Goal: Information Seeking & Learning: Learn about a topic

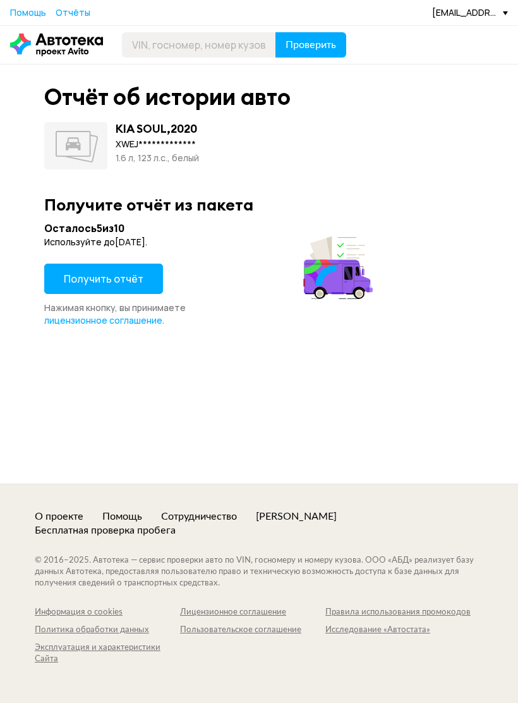
click at [77, 279] on span "Получить отчёт" at bounding box center [104, 279] width 80 height 14
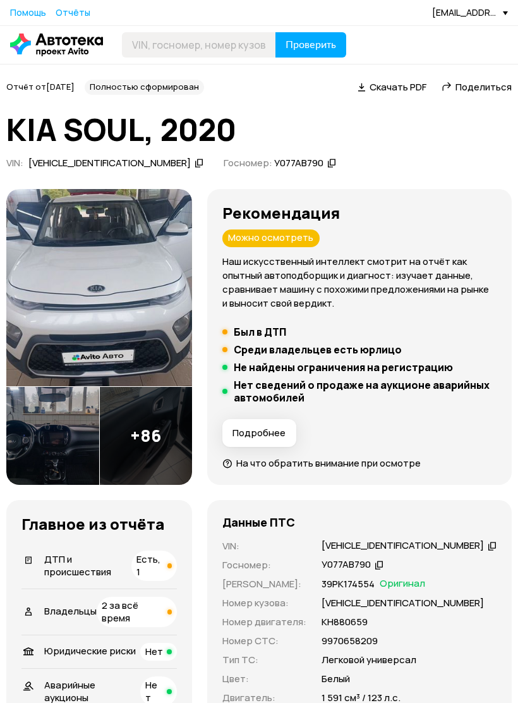
click at [341, 352] on ul "Был в ДТП Среди владельцев есть юрлицо Не найдены ограничения на регистрацию Не…" at bounding box center [360, 365] width 274 height 78
click at [286, 338] on h5 "Был в ДТП" at bounding box center [260, 332] width 52 height 13
click at [399, 356] on h5 "Среди владельцев есть юрлицо" at bounding box center [318, 349] width 168 height 13
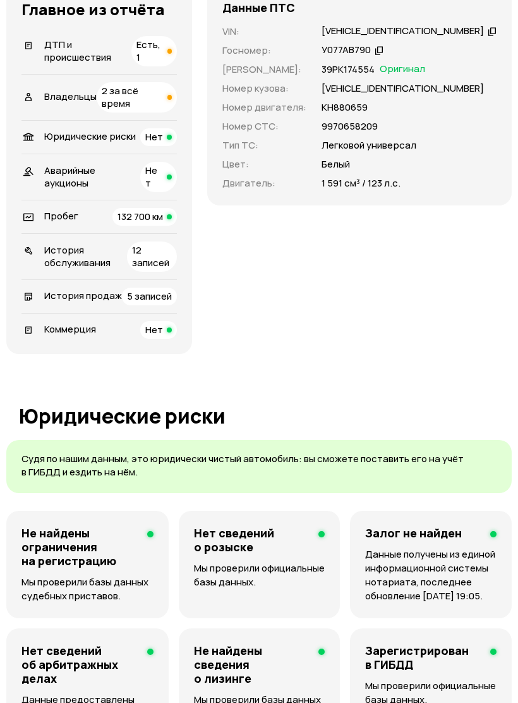
click at [34, 52] on span at bounding box center [28, 46] width 14 height 14
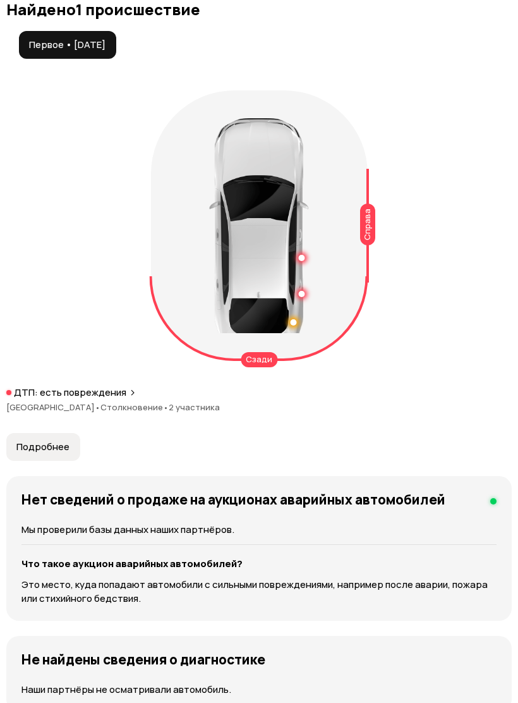
scroll to position [1655, 0]
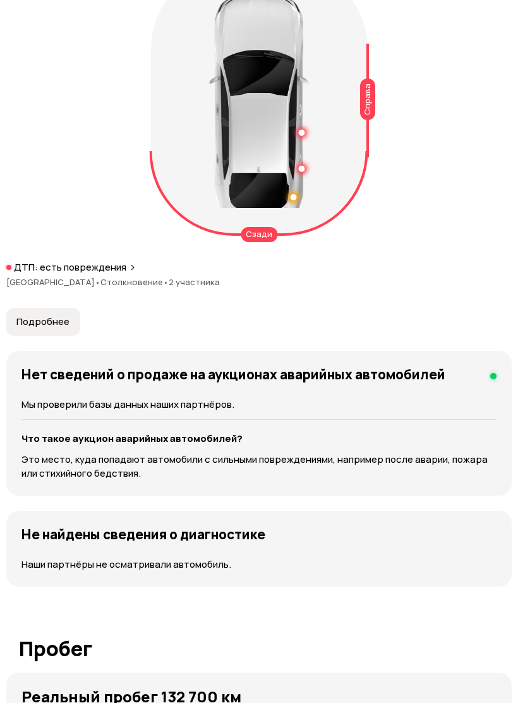
click at [40, 308] on button "Подробнее" at bounding box center [43, 322] width 74 height 28
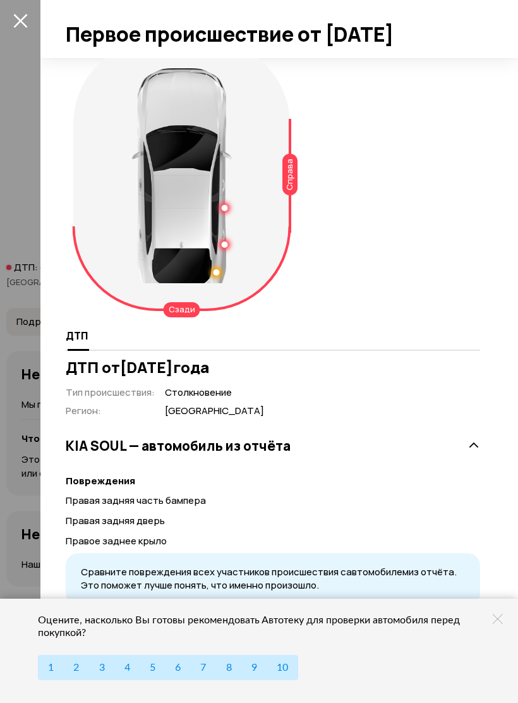
scroll to position [28, 0]
click at [228, 257] on div at bounding box center [181, 175] width 99 height 215
click at [475, 452] on icon at bounding box center [474, 445] width 13 height 13
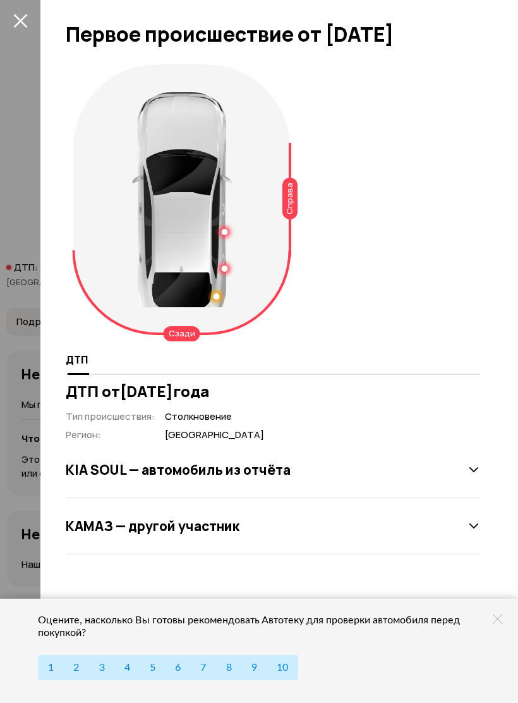
scroll to position [0, 0]
click at [463, 539] on div "КАМАЗ — другой участник" at bounding box center [273, 525] width 415 height 25
click at [462, 532] on div "КАМАЗ — другой участник" at bounding box center [273, 529] width 415 height 63
click at [497, 624] on icon at bounding box center [498, 619] width 10 height 10
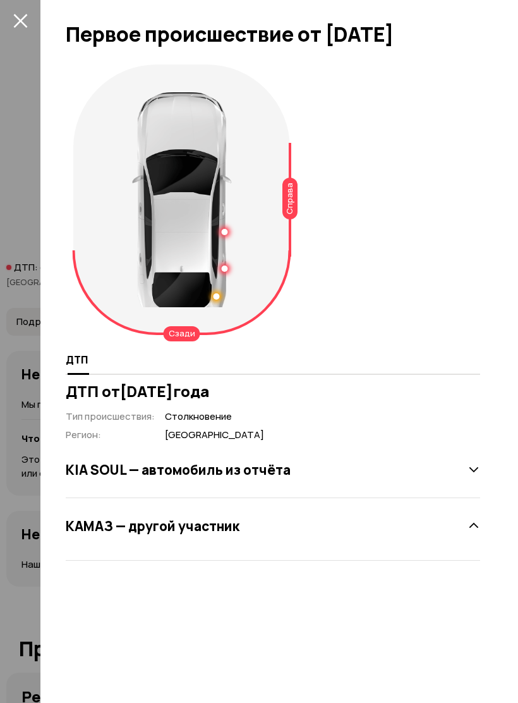
click at [477, 532] on icon at bounding box center [474, 526] width 13 height 13
click at [479, 536] on div "КАМАЗ — другой участник" at bounding box center [273, 525] width 415 height 25
click at [471, 476] on icon at bounding box center [474, 469] width 13 height 13
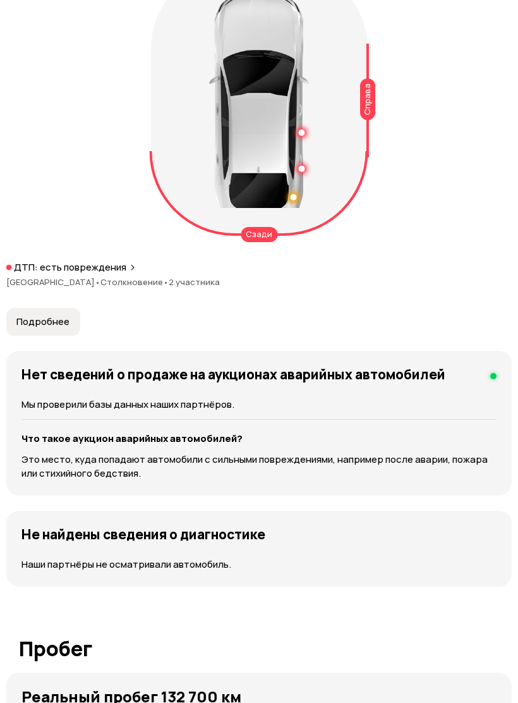
click at [44, 315] on span "Подробнее" at bounding box center [42, 321] width 53 height 13
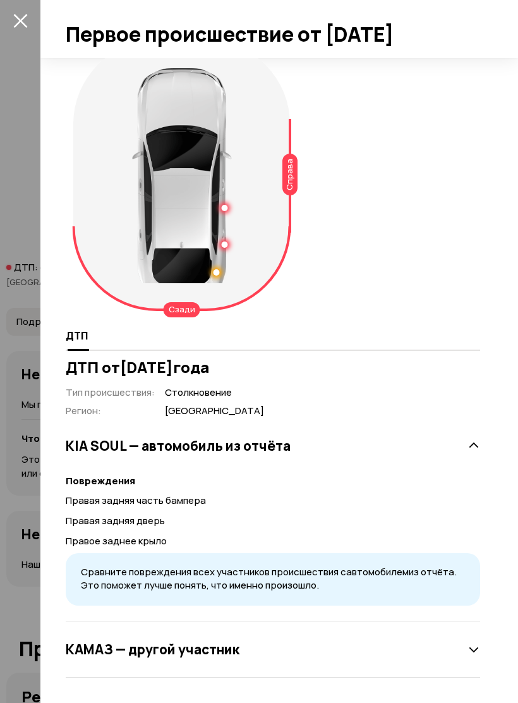
scroll to position [28, 0]
click at [471, 657] on div "КАМАЗ — другой участник" at bounding box center [273, 649] width 415 height 25
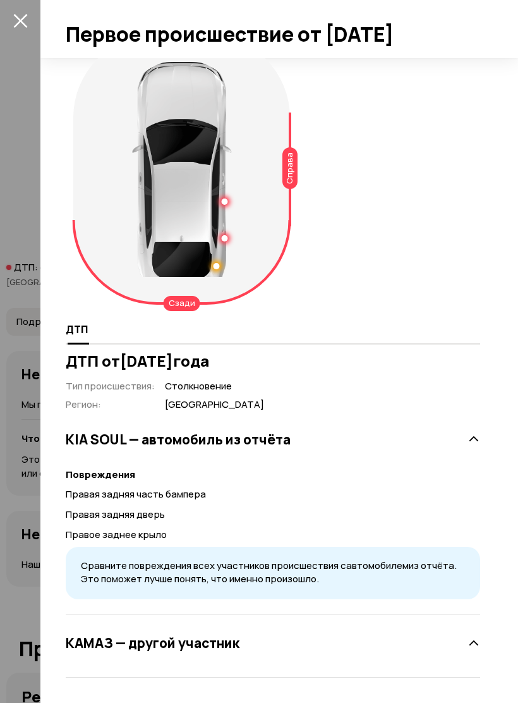
scroll to position [35, 0]
click at [16, 9] on div at bounding box center [259, 351] width 518 height 703
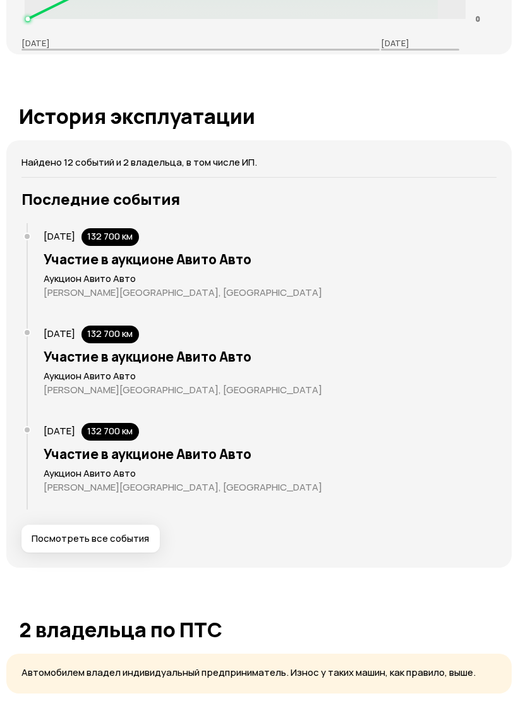
scroll to position [2618, 0]
click at [56, 230] on span "[DATE]" at bounding box center [60, 236] width 32 height 13
click at [63, 251] on h3 "Участие в аукционе Авито Авто" at bounding box center [279, 259] width 470 height 16
click at [68, 286] on p "[PERSON_NAME][GEOGRAPHIC_DATA], [GEOGRAPHIC_DATA]" at bounding box center [279, 292] width 470 height 13
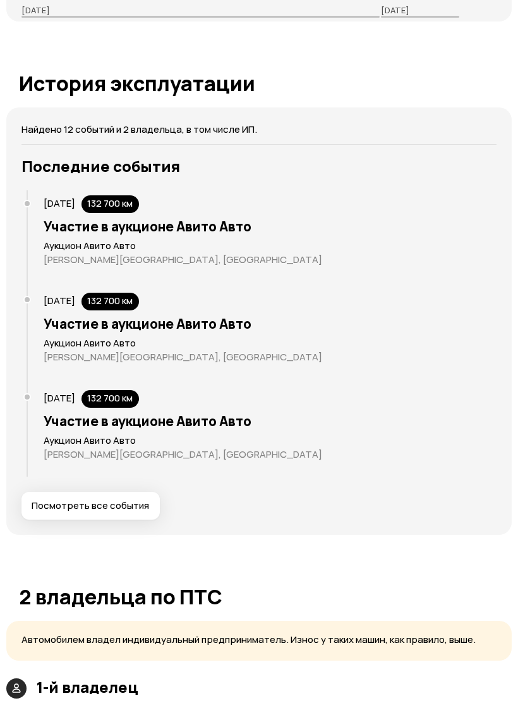
scroll to position [2667, 0]
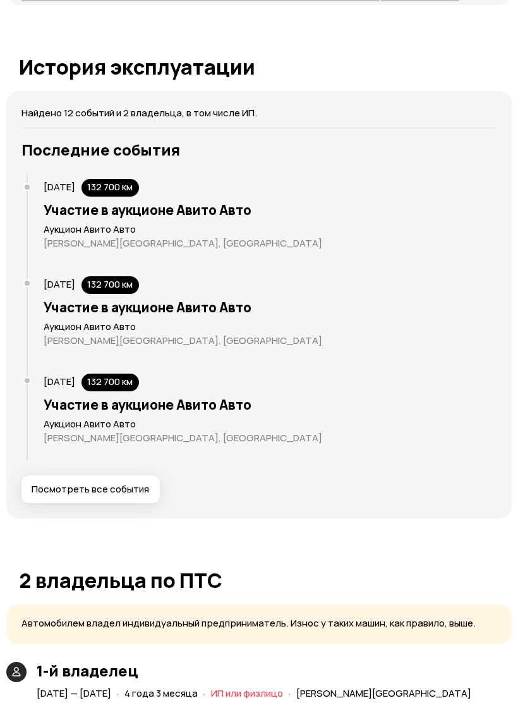
click at [137, 484] on span "Посмотреть все события" at bounding box center [91, 490] width 118 height 13
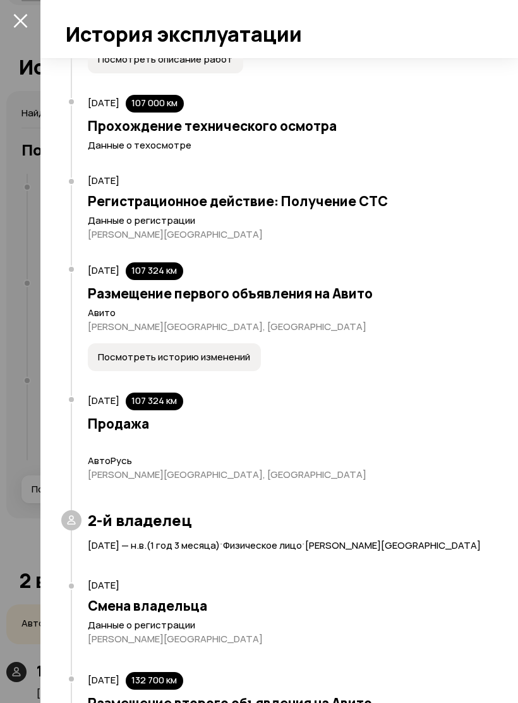
scroll to position [458, 0]
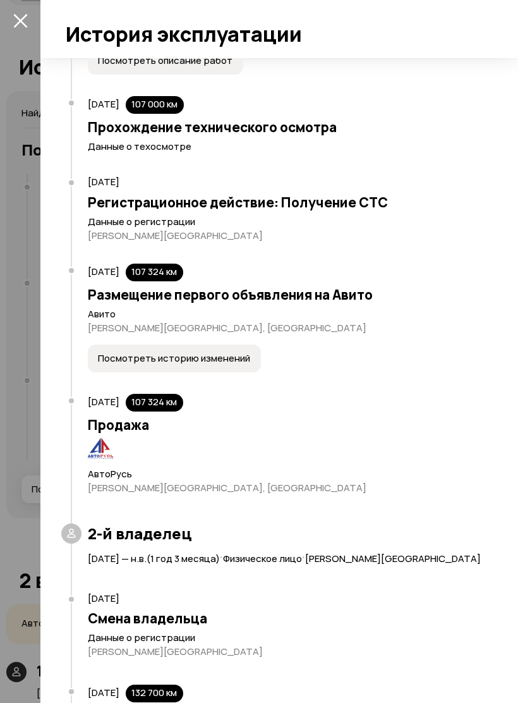
click at [224, 365] on span "Посмотреть историю изменений" at bounding box center [174, 358] width 152 height 13
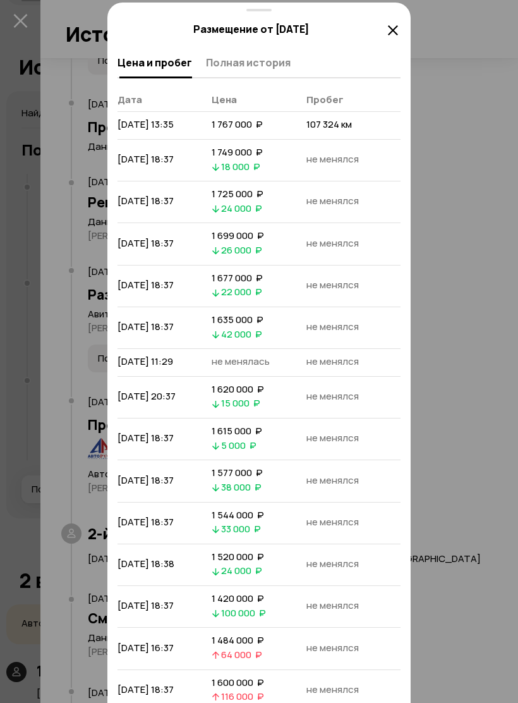
scroll to position [0, 0]
click at [273, 63] on span "Полная история" at bounding box center [248, 62] width 85 height 13
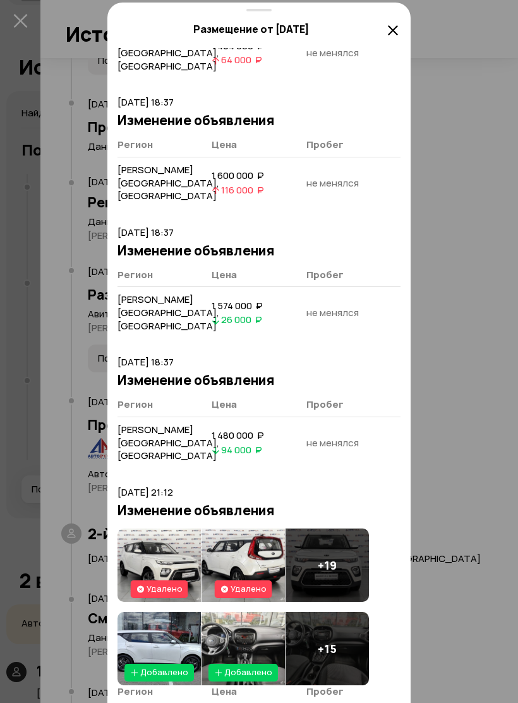
scroll to position [2125, 0]
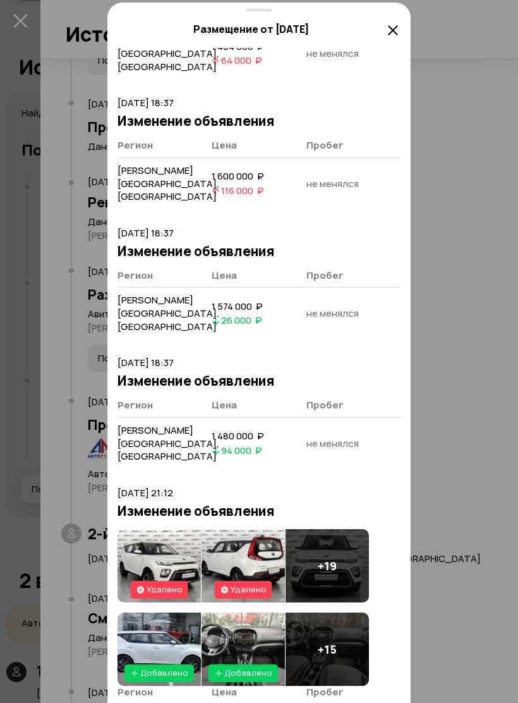
click at [464, 162] on div at bounding box center [259, 8] width 518 height 1422
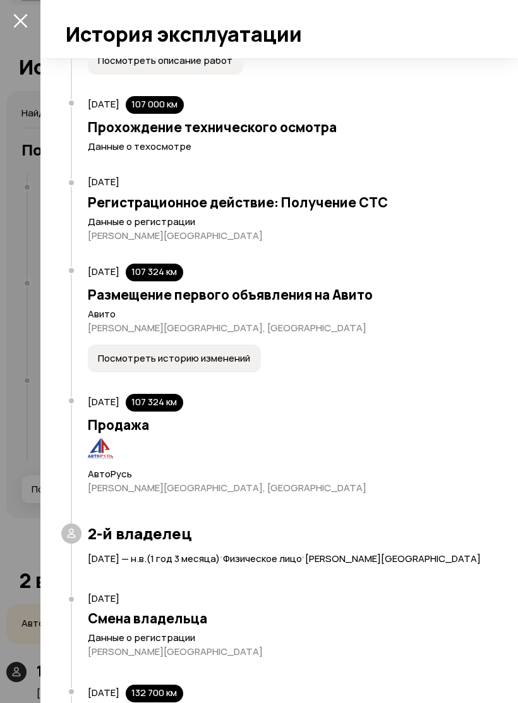
click at [464, 162] on div at bounding box center [259, 8] width 518 height 1422
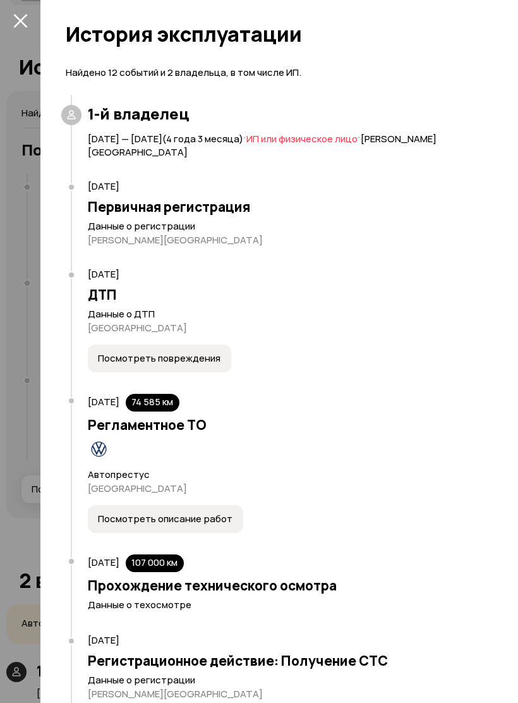
scroll to position [-1, 0]
click at [21, 135] on div at bounding box center [259, 351] width 518 height 703
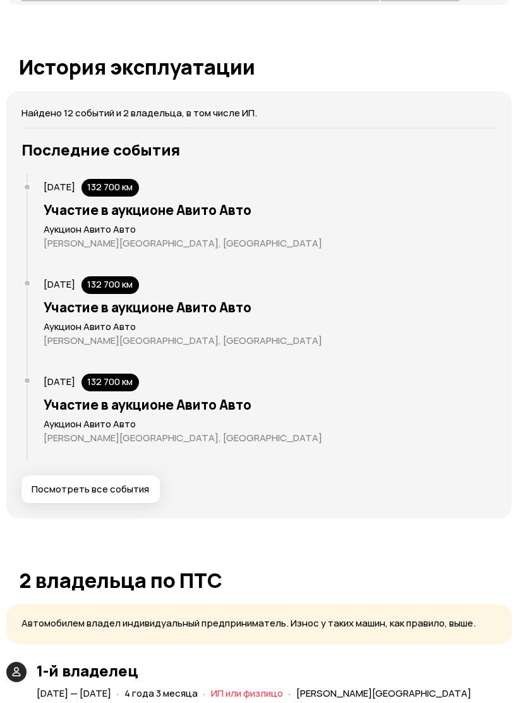
click at [23, 7] on div "Юридические риски Судя по нашим данным, это юридически чистый автомобиль: вы см…" at bounding box center [259, 416] width 506 height 4328
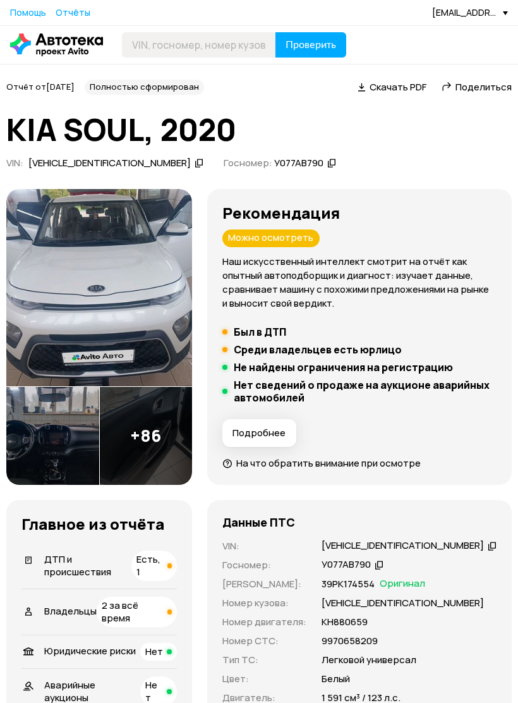
click at [459, 87] on span "Поделиться" at bounding box center [484, 86] width 56 height 13
click at [459, 115] on div "Ccылка на отчёт скопирована" at bounding box center [439, 115] width 165 height 36
click at [429, 112] on div "Ccылка на отчёт скопирована" at bounding box center [439, 115] width 165 height 36
click at [425, 117] on div "Ccылка на отчёт скопирована" at bounding box center [439, 115] width 165 height 36
click at [465, 87] on span "Поделиться" at bounding box center [484, 86] width 56 height 13
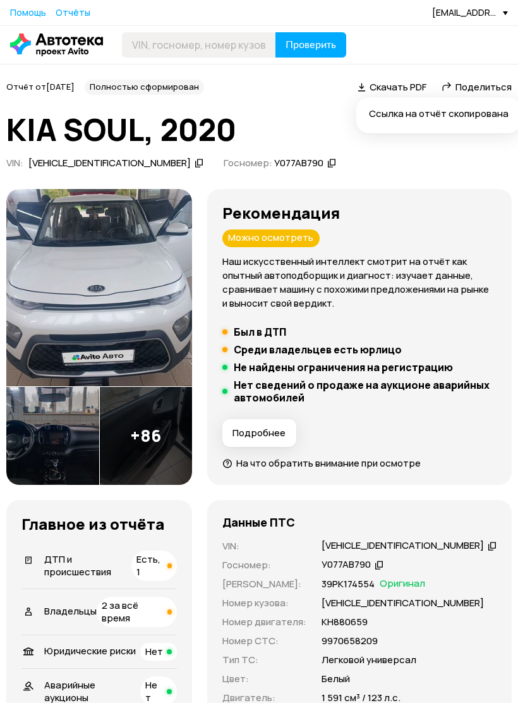
click at [410, 113] on div "Ccылка на отчёт скопирована" at bounding box center [439, 115] width 165 height 36
click at [438, 110] on div "Ccылка на отчёт скопирована" at bounding box center [439, 115] width 165 height 36
click at [475, 107] on div "Ccылка на отчёт скопирована" at bounding box center [439, 115] width 165 height 36
